Goal: Task Accomplishment & Management: Use online tool/utility

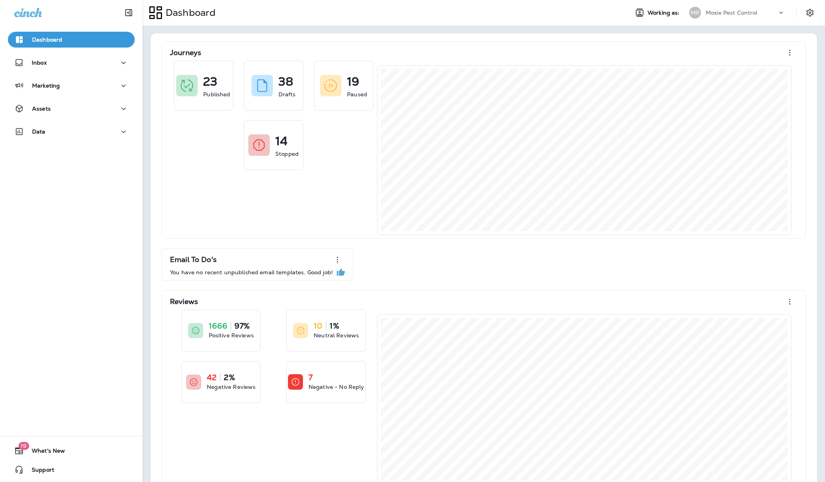
click at [744, 13] on p "Moxie Pest Control" at bounding box center [732, 13] width 52 height 6
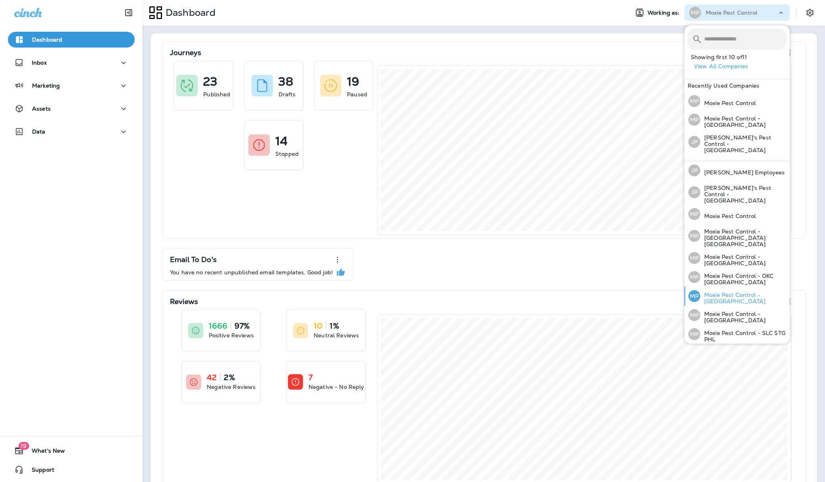
click at [741, 291] on p "Moxie Pest Control - [GEOGRAPHIC_DATA]" at bounding box center [743, 297] width 86 height 13
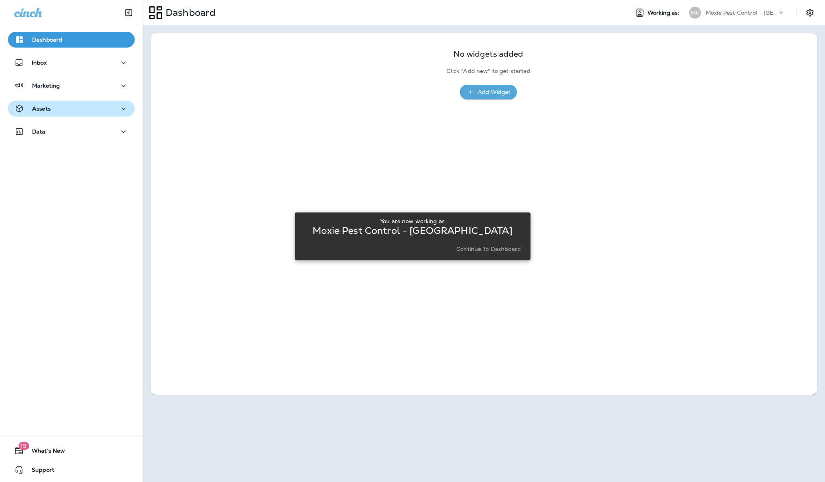
click at [119, 108] on icon "button" at bounding box center [124, 109] width 10 height 10
click at [60, 149] on p "Templates" at bounding box center [48, 151] width 36 height 8
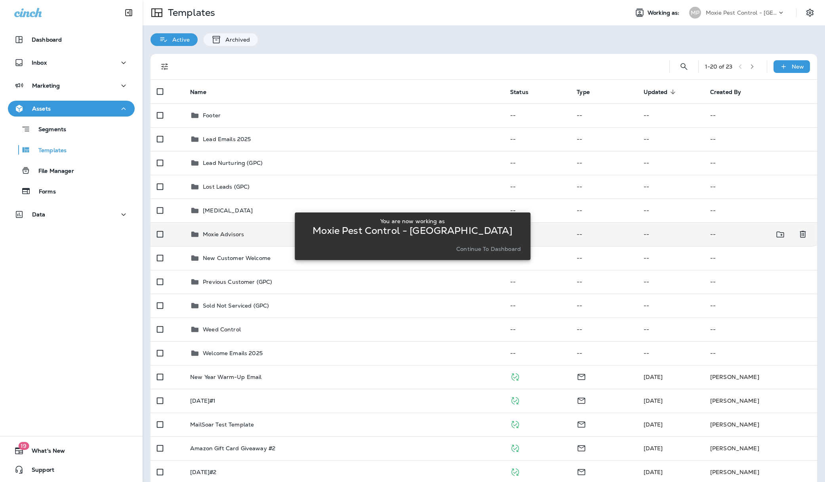
click at [234, 232] on p "Moxie Advisors" at bounding box center [223, 234] width 41 height 6
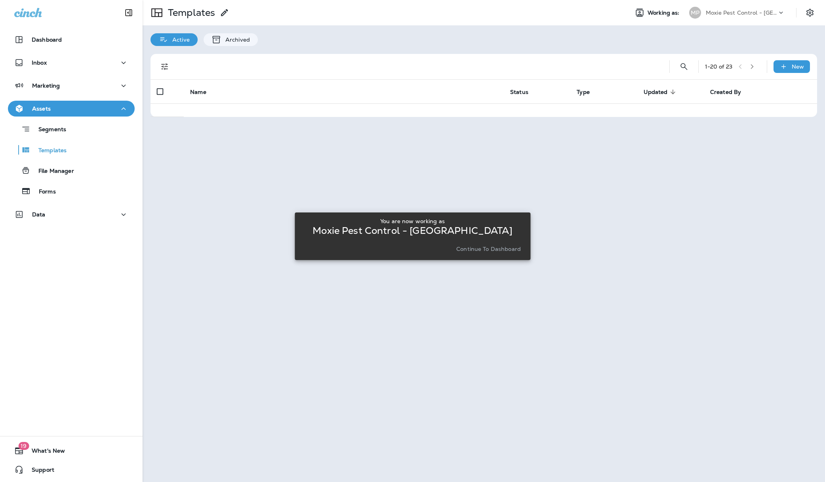
click at [234, 232] on div at bounding box center [483, 241] width 681 height 480
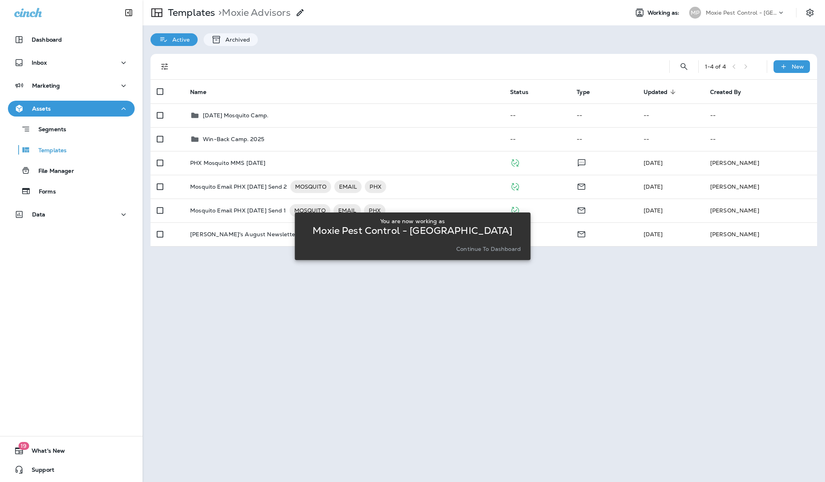
click at [500, 250] on p "Continue to Dashboard" at bounding box center [488, 249] width 65 height 6
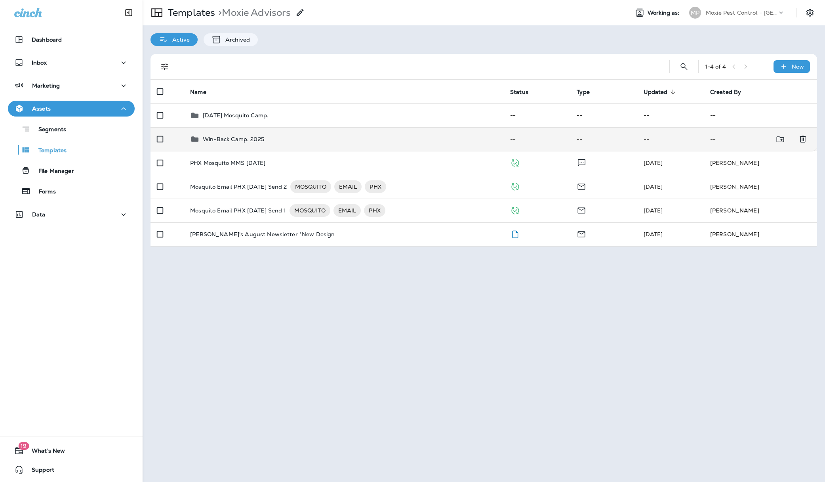
click at [244, 137] on p "Win-Back Camp. 2025" at bounding box center [233, 139] width 61 height 6
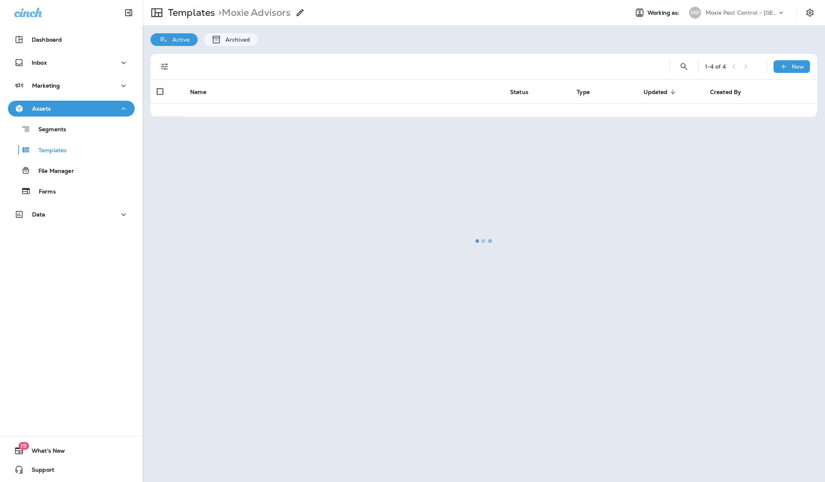
click at [244, 137] on div at bounding box center [483, 241] width 681 height 480
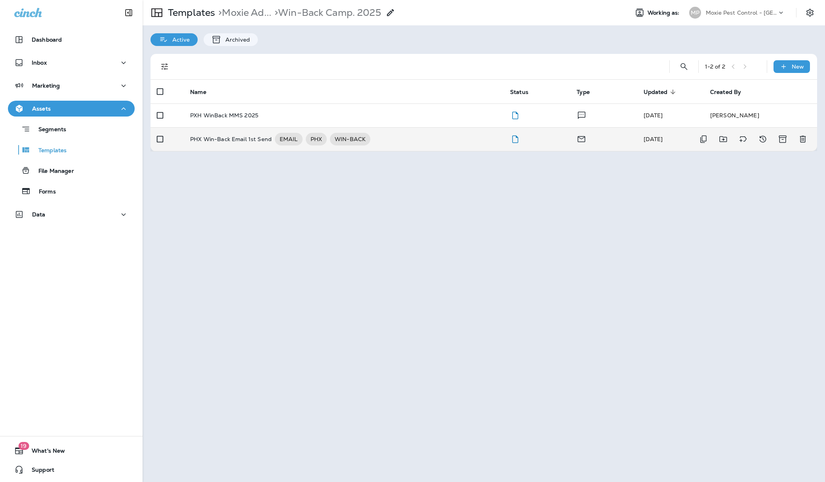
click at [244, 137] on p "PHX Win-Back Email 1st Send" at bounding box center [231, 139] width 82 height 13
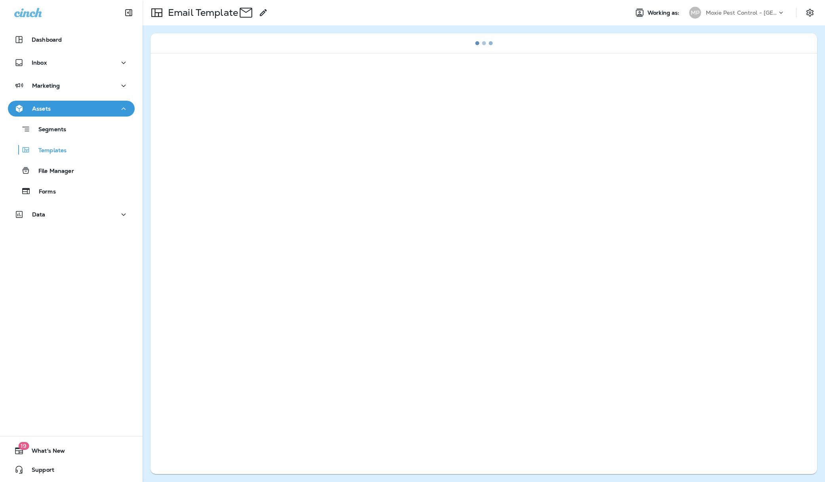
click at [244, 137] on div at bounding box center [483, 262] width 667 height 418
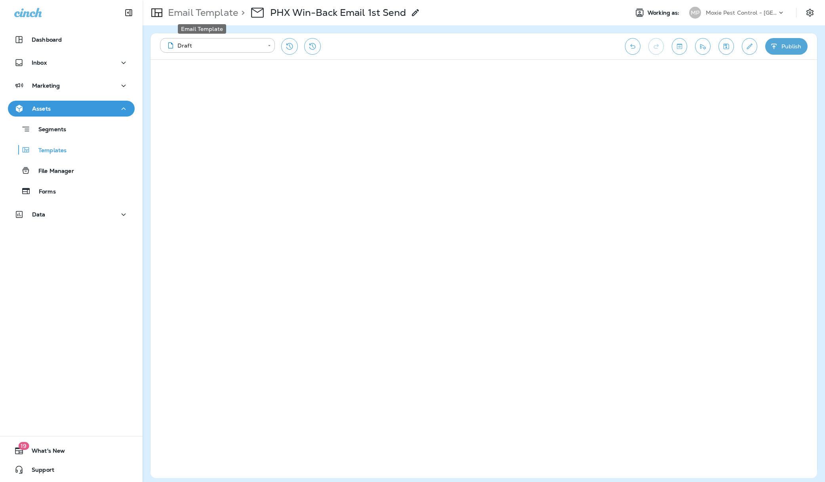
click at [198, 10] on p "Email Template" at bounding box center [201, 13] width 73 height 12
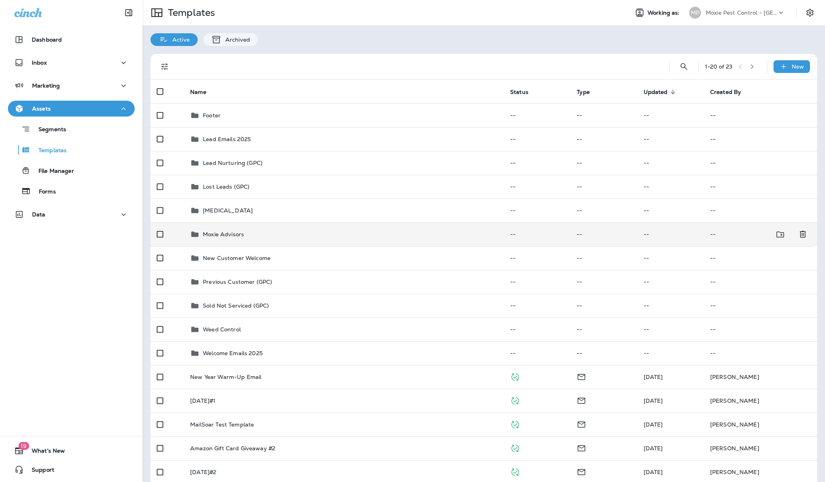
click at [235, 236] on p "Moxie Advisors" at bounding box center [223, 234] width 41 height 6
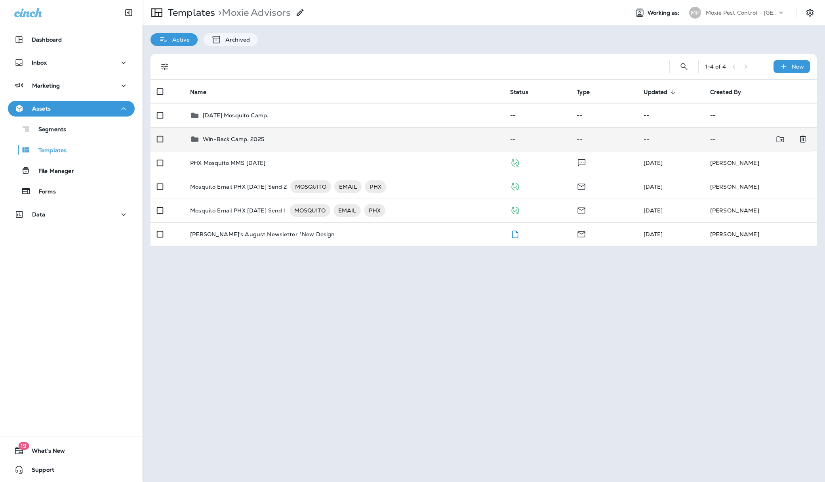
click at [236, 138] on p "Win-Back Camp. 2025" at bounding box center [233, 139] width 61 height 6
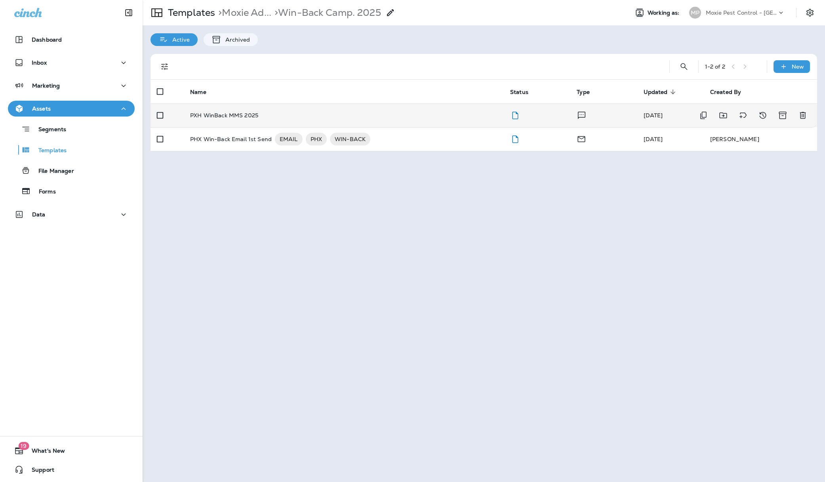
click at [232, 115] on p "PXH WinBack MMS 2025" at bounding box center [224, 115] width 68 height 6
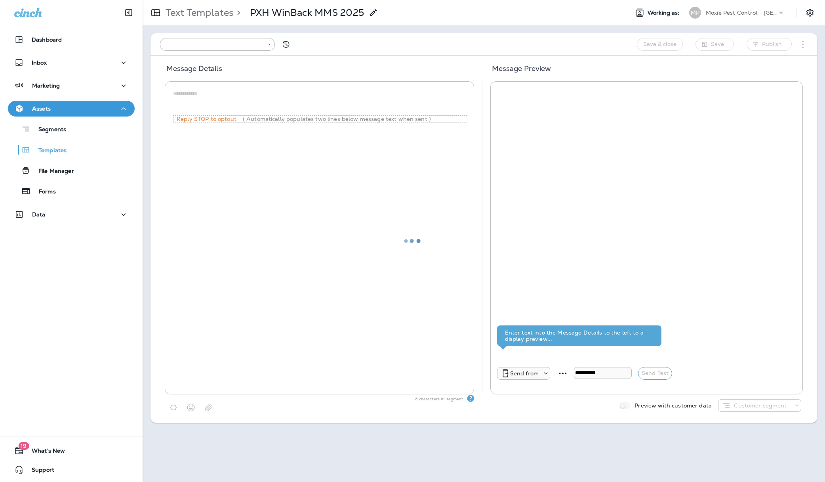
type input "**********"
type textarea "**********"
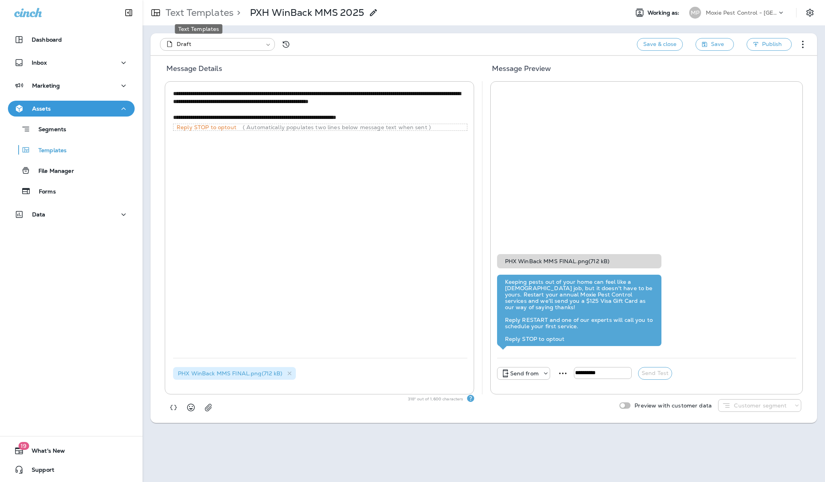
click at [200, 8] on p "Text Templates" at bounding box center [197, 13] width 71 height 12
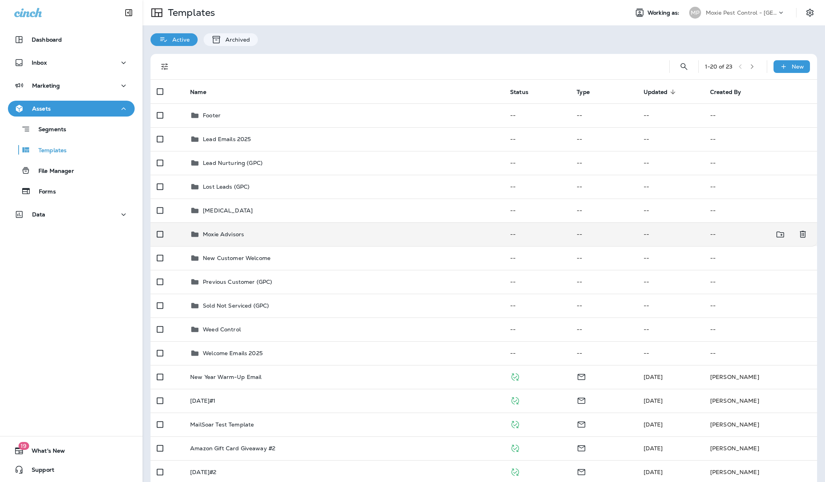
click at [236, 234] on p "Moxie Advisors" at bounding box center [223, 234] width 41 height 6
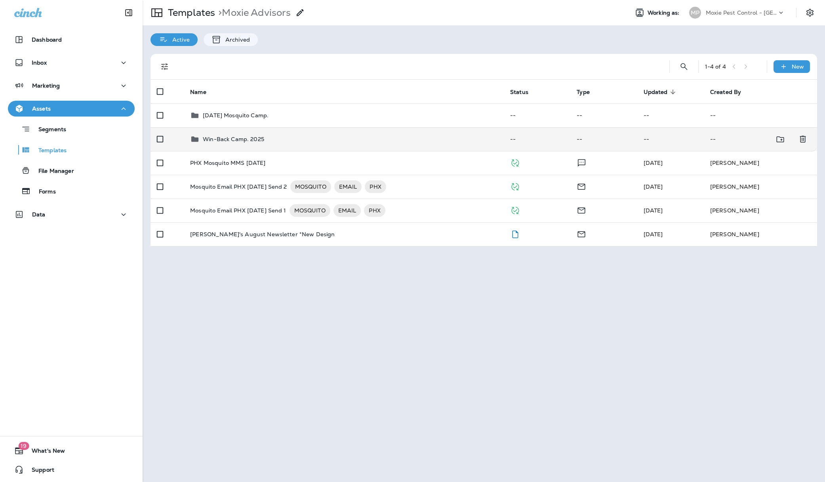
click at [235, 141] on p "Win-Back Camp. 2025" at bounding box center [233, 139] width 61 height 6
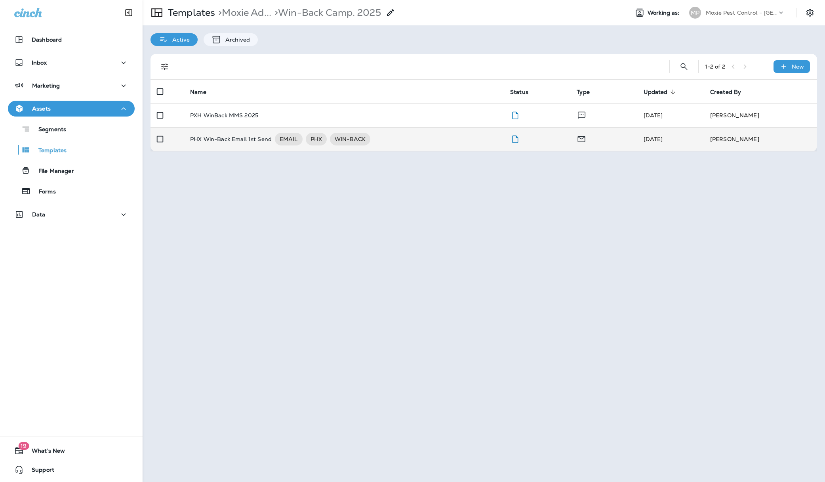
click at [240, 138] on p "PHX Win-Back Email 1st Send" at bounding box center [231, 139] width 82 height 13
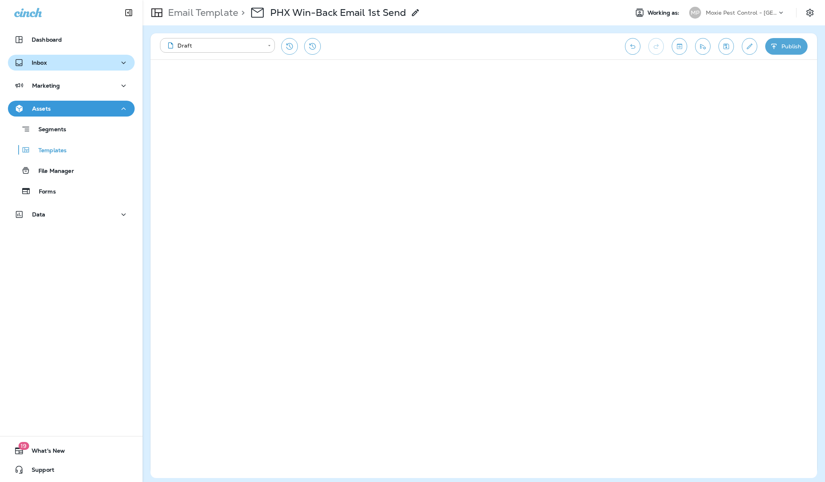
click at [67, 68] on button "Inbox" at bounding box center [71, 63] width 127 height 16
